Goal: Transaction & Acquisition: Book appointment/travel/reservation

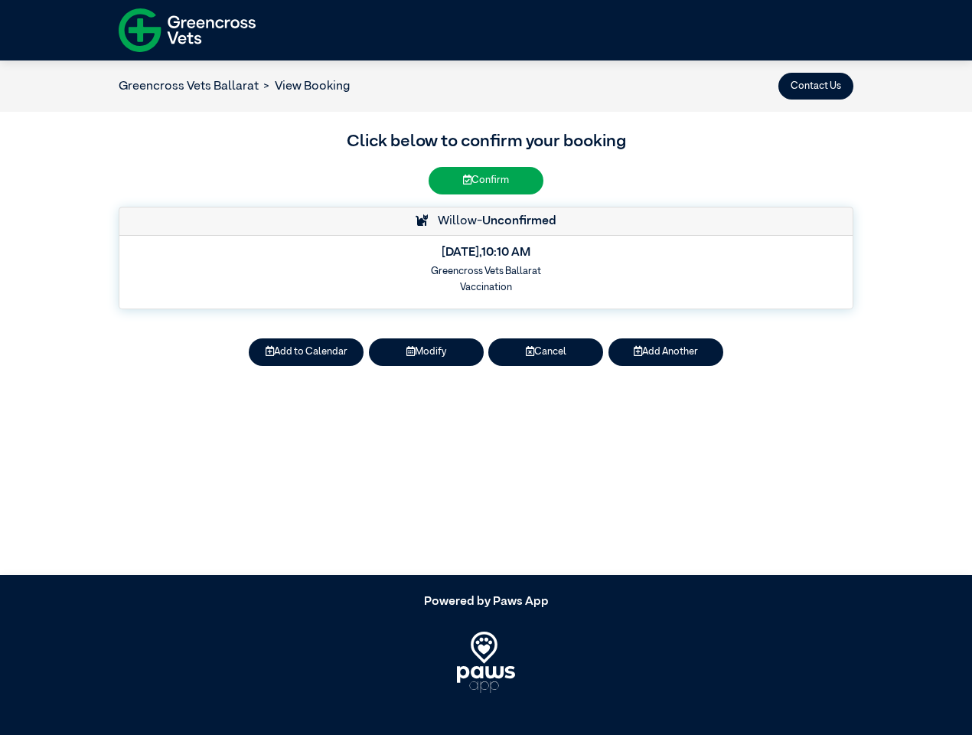
click at [816, 86] on button "Contact Us" at bounding box center [815, 86] width 75 height 27
click at [306, 352] on button "Add to Calendar" at bounding box center [306, 351] width 115 height 27
click at [426, 352] on button "Modify" at bounding box center [426, 351] width 115 height 27
click at [546, 352] on button "Cancel" at bounding box center [545, 351] width 115 height 27
click at [666, 352] on button "Add Another" at bounding box center [665, 351] width 115 height 27
